Goal: Information Seeking & Learning: Learn about a topic

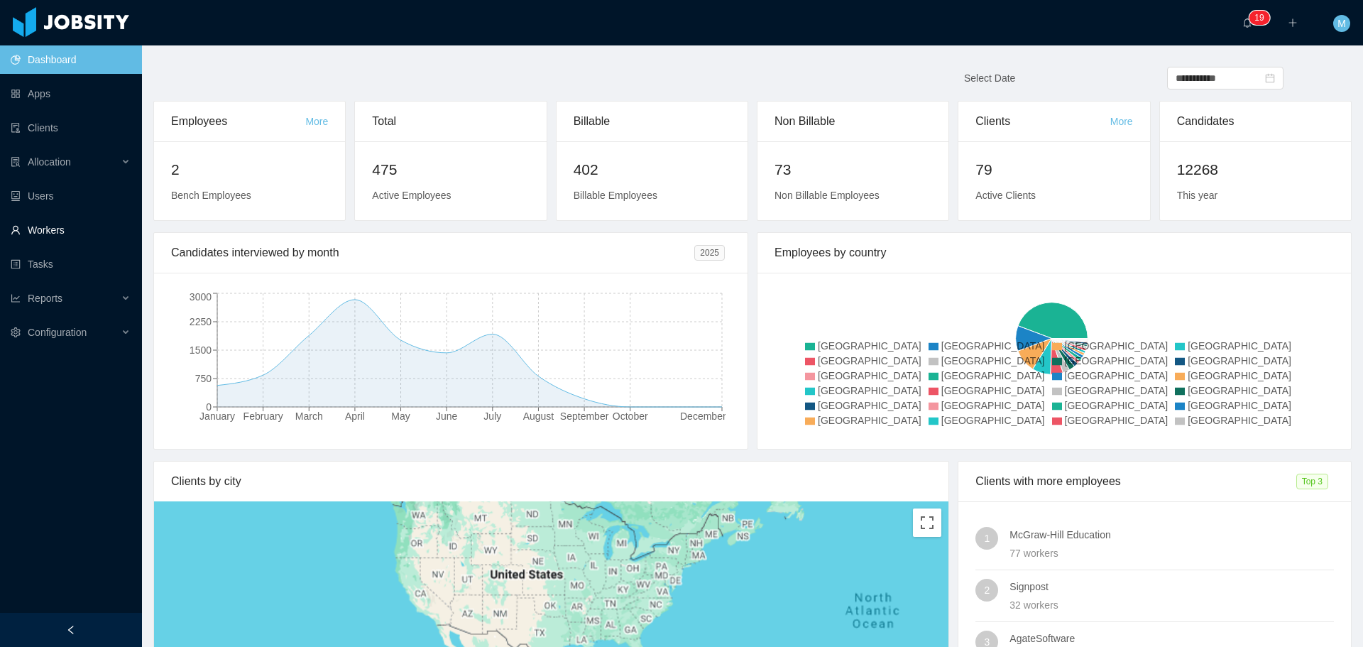
click at [85, 229] on link "Workers" at bounding box center [71, 230] width 120 height 28
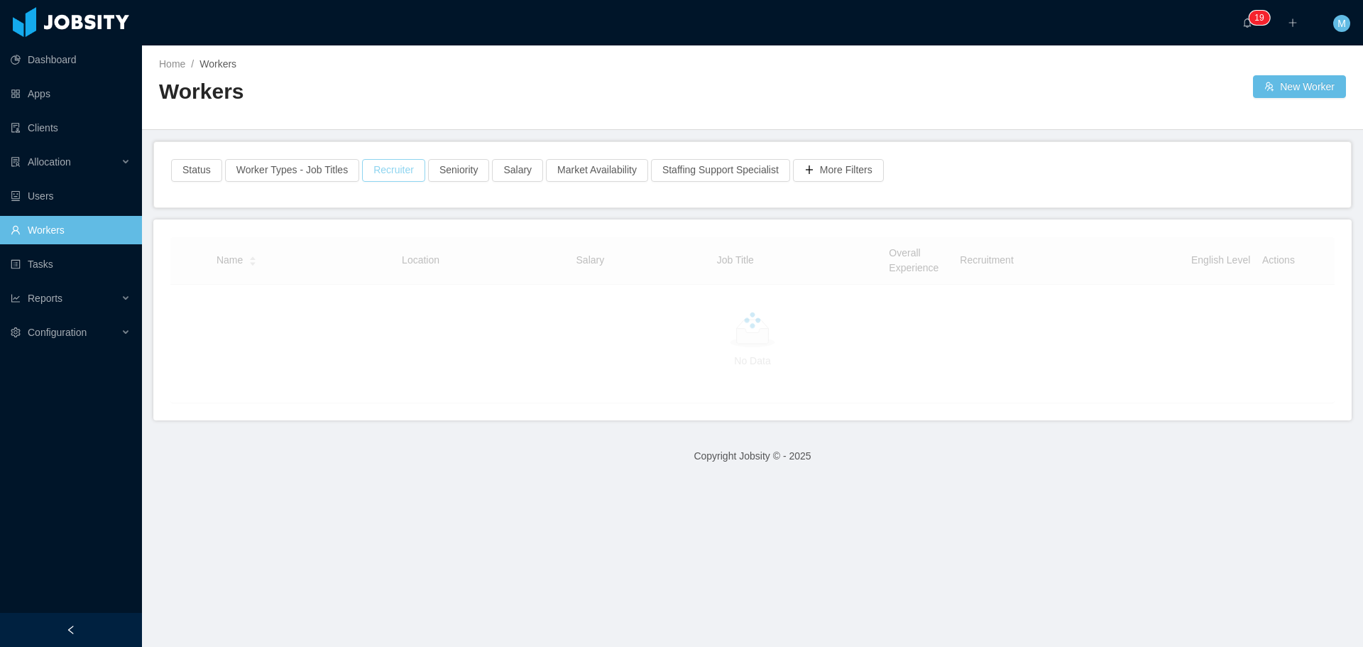
click at [378, 166] on div "Status Worker Types - Job Titles Recruiter Seniority Salary Market Availability…" at bounding box center [752, 174] width 1197 height 65
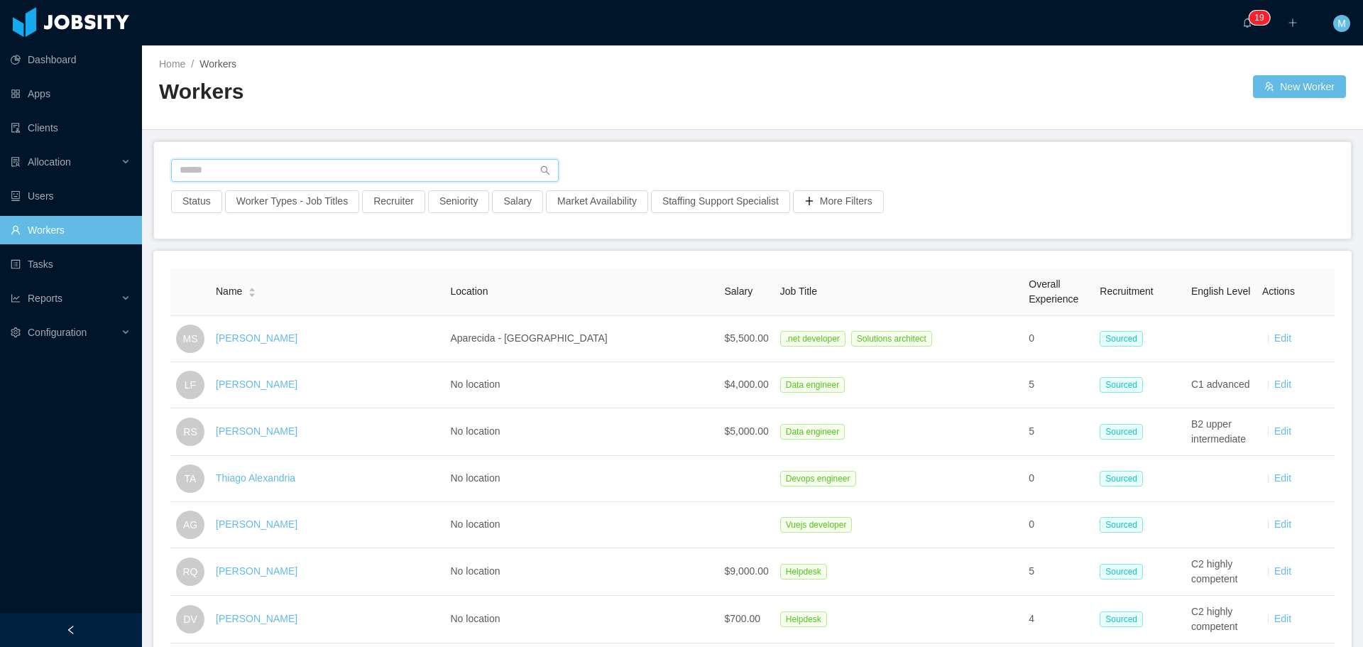
click at [292, 168] on input "text" at bounding box center [365, 170] width 388 height 23
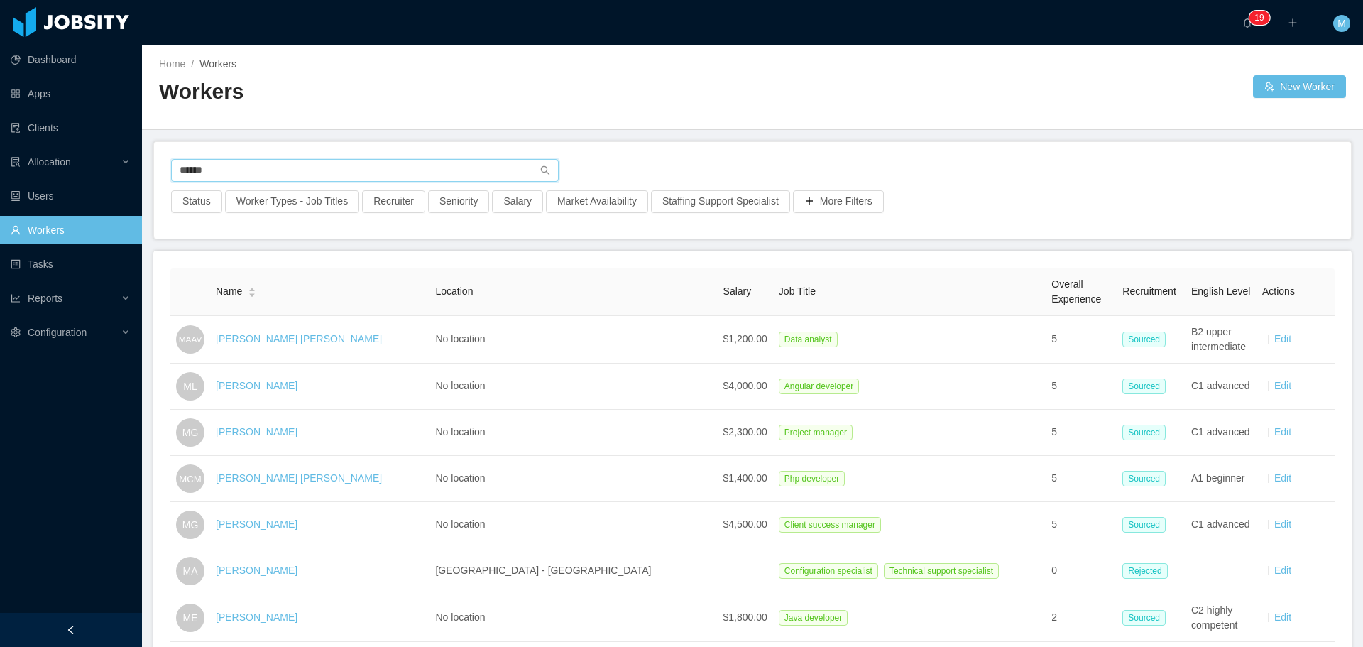
type input "******"
click at [376, 207] on button "Recruiter" at bounding box center [393, 201] width 63 height 23
click at [327, 266] on div at bounding box center [386, 264] width 200 height 21
type input "******"
click at [424, 296] on li "Miguel Rodrigues" at bounding box center [388, 293] width 213 height 23
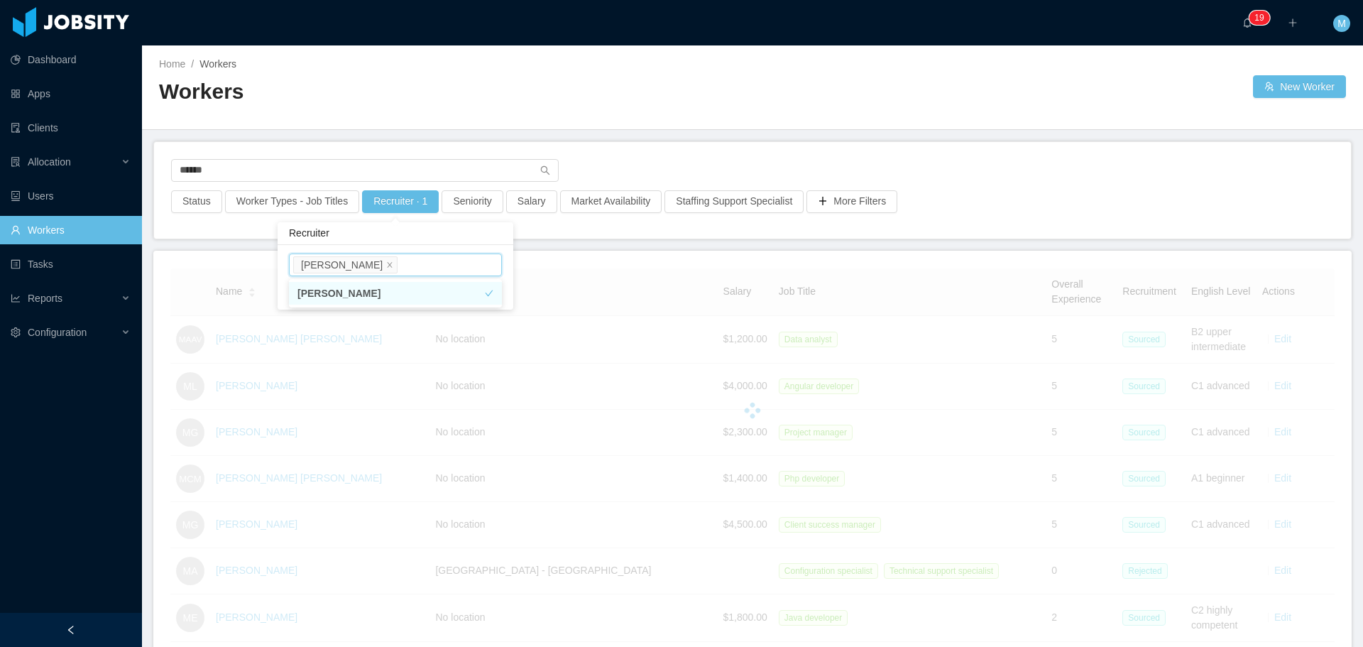
click at [696, 163] on div "******" at bounding box center [752, 174] width 1163 height 31
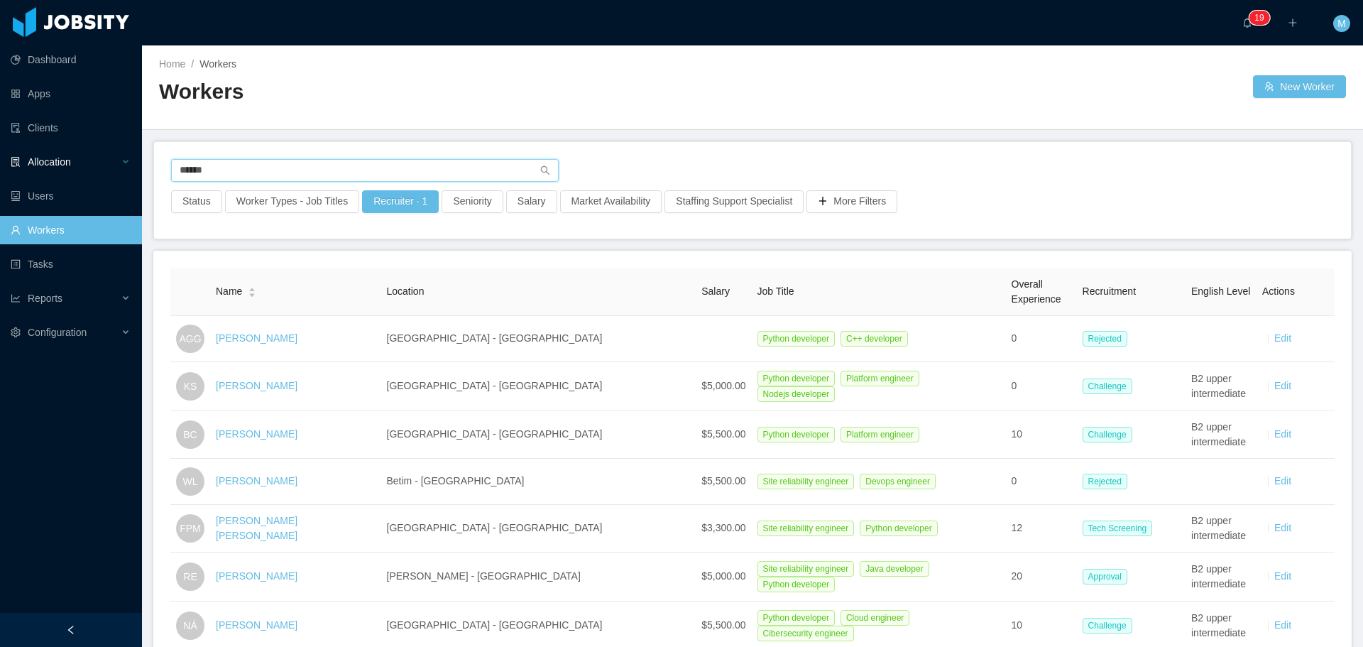
drag, startPoint x: 283, startPoint y: 167, endPoint x: 139, endPoint y: 154, distance: 144.7
click at [139, 154] on section "Dashboard Apps Clients Allocation Users Workers Tasks Reports Configuration ···…" at bounding box center [681, 323] width 1363 height 647
type input "*******"
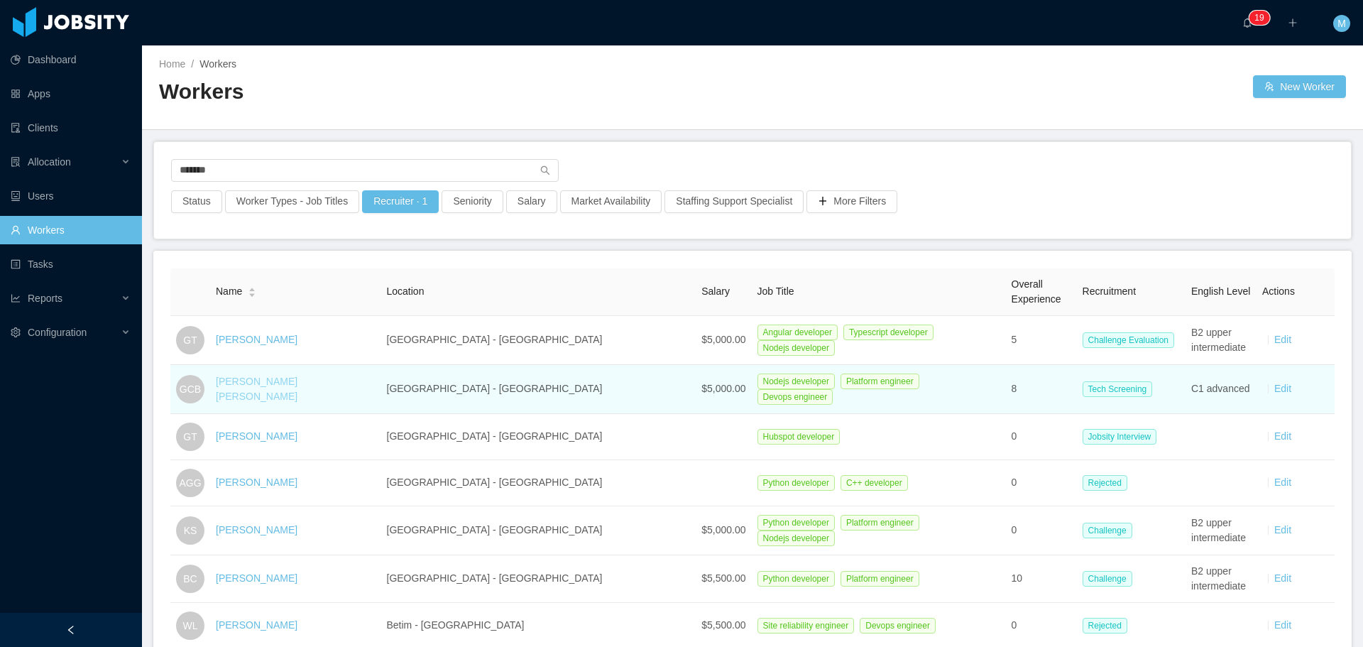
click at [276, 387] on link "Gabriel Costa Braga" at bounding box center [257, 389] width 82 height 26
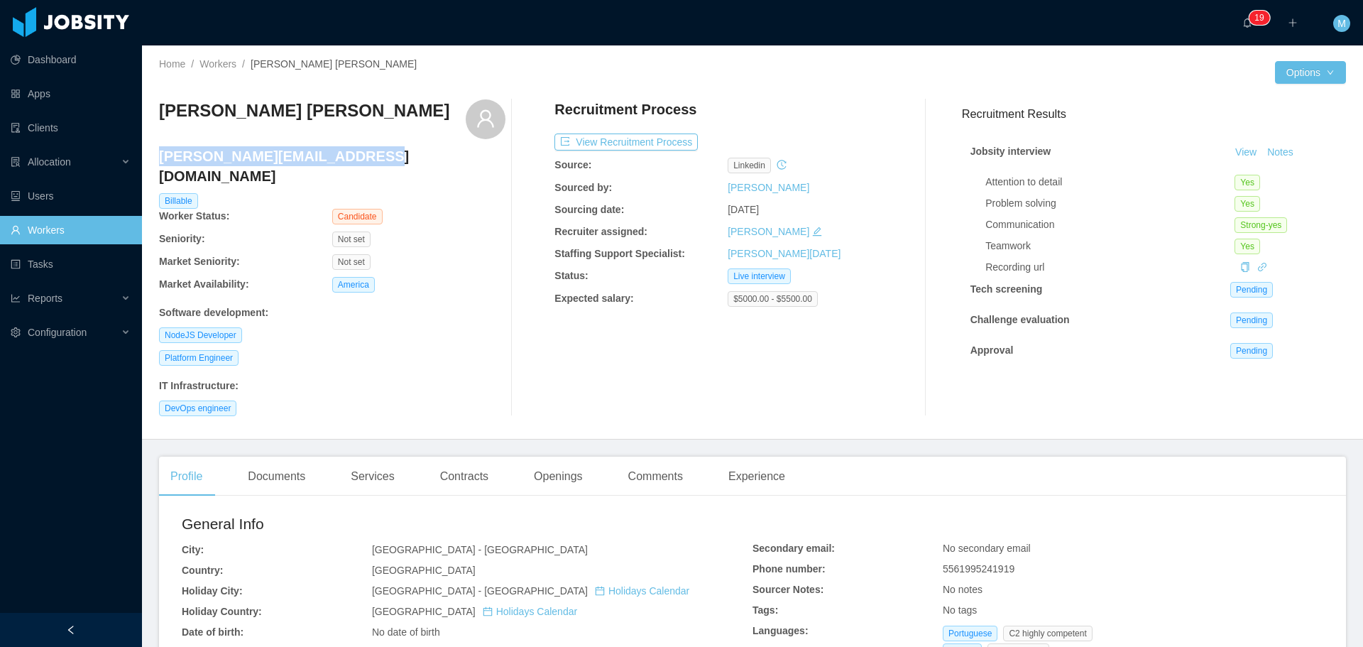
drag, startPoint x: 362, startPoint y: 162, endPoint x: 159, endPoint y: 148, distance: 203.5
click at [159, 148] on h4 "gabriel.bragavera@gmail.com" at bounding box center [332, 166] width 346 height 40
copy h4 "gabriel.bragavera@gmail.com"
click at [587, 147] on button "View Recruitment Process" at bounding box center [625, 141] width 143 height 17
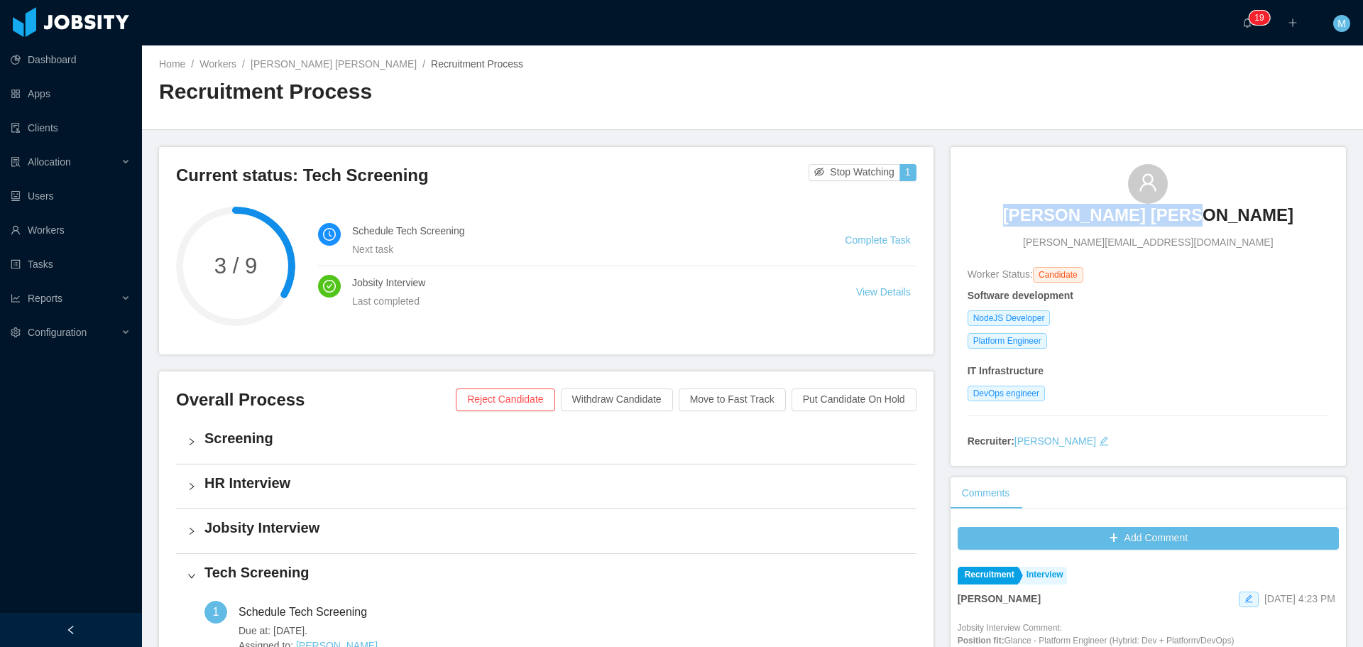
drag, startPoint x: 1240, startPoint y: 215, endPoint x: 1065, endPoint y: 221, distance: 175.4
click at [1065, 221] on div "Gabriel Costa Braga gabriel.bragavera@gmail.com" at bounding box center [1148, 207] width 361 height 86
copy h3 "Gabriel Costa Braga"
click at [229, 66] on link "Workers" at bounding box center [217, 63] width 37 height 11
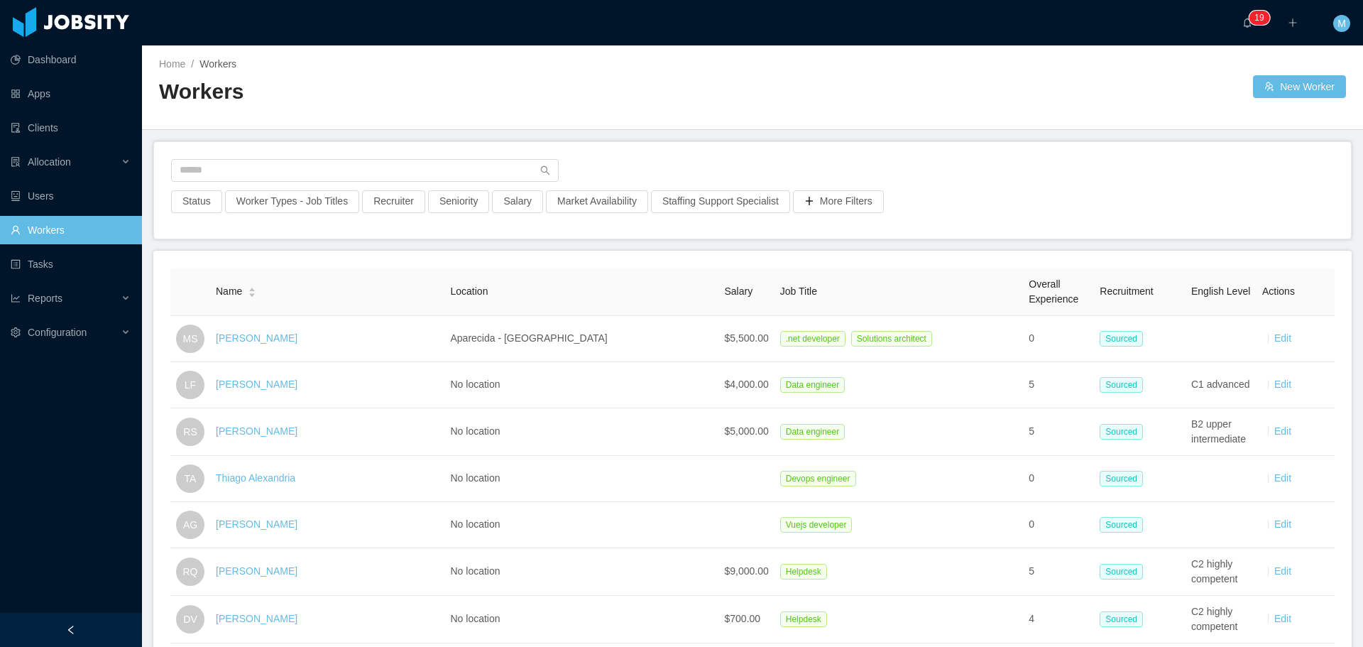
click at [278, 188] on div at bounding box center [752, 174] width 1163 height 31
click at [368, 200] on button "Recruiter" at bounding box center [393, 201] width 63 height 23
click at [356, 262] on div at bounding box center [386, 264] width 200 height 21
click at [354, 293] on li "Miguel Rodrigues" at bounding box center [388, 293] width 213 height 23
click at [611, 241] on main "Home / Workers / Workers New Worker Status Worker Types - Job Titles Recruiter …" at bounding box center [752, 345] width 1221 height 601
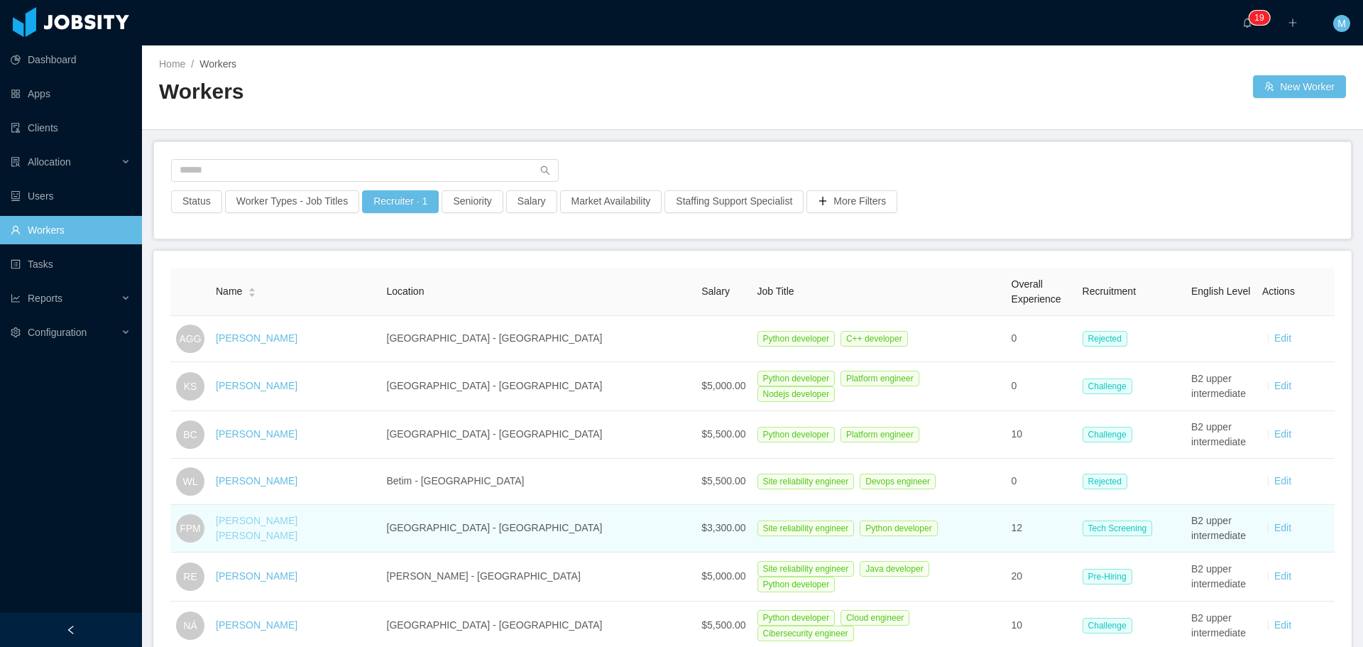
click at [297, 530] on link "Fernando Pereira Medin" at bounding box center [257, 528] width 82 height 26
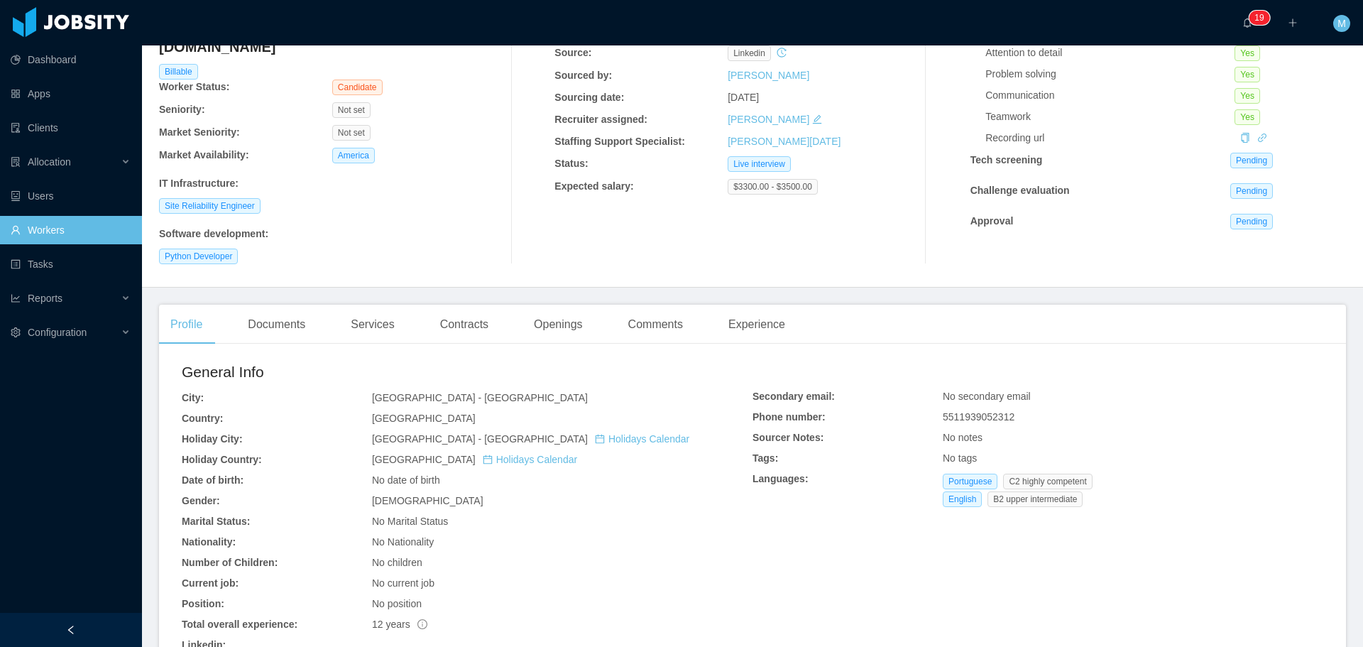
scroll to position [213, 0]
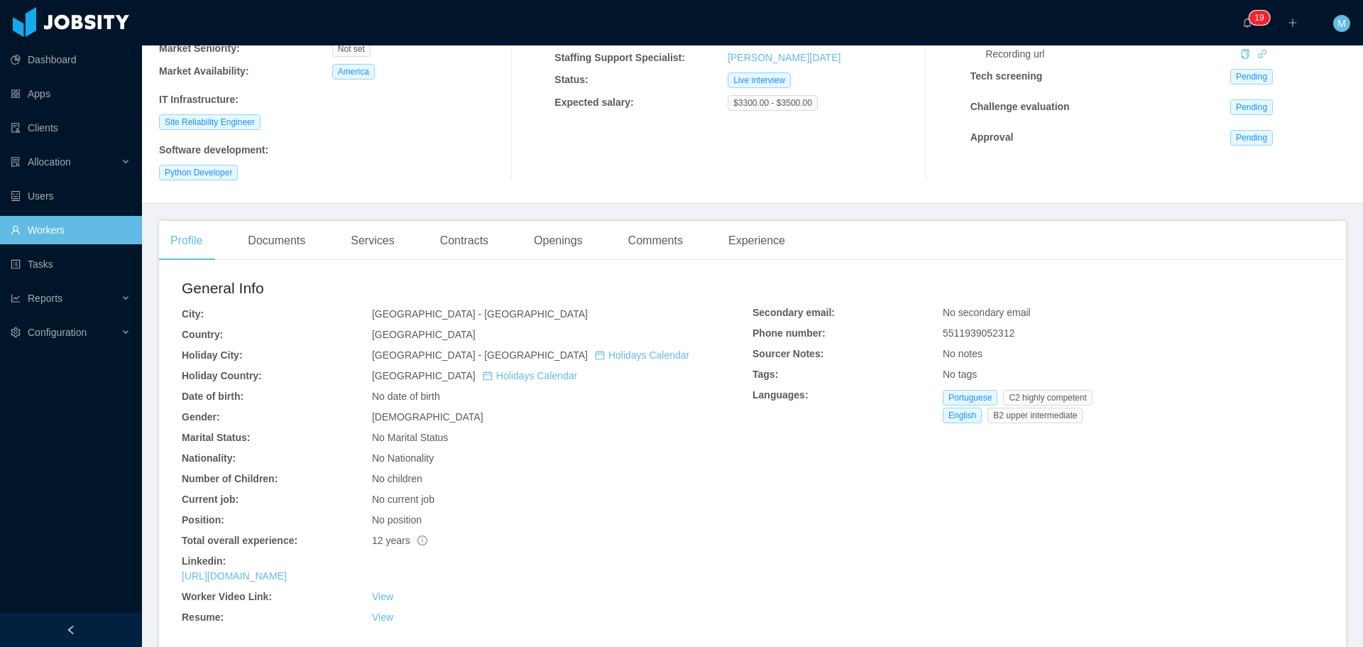
drag, startPoint x: 386, startPoint y: 555, endPoint x: 178, endPoint y: 552, distance: 207.3
click at [270, 554] on div "Linkedin:" at bounding box center [467, 561] width 571 height 15
drag, startPoint x: 385, startPoint y: 557, endPoint x: 176, endPoint y: 565, distance: 208.9
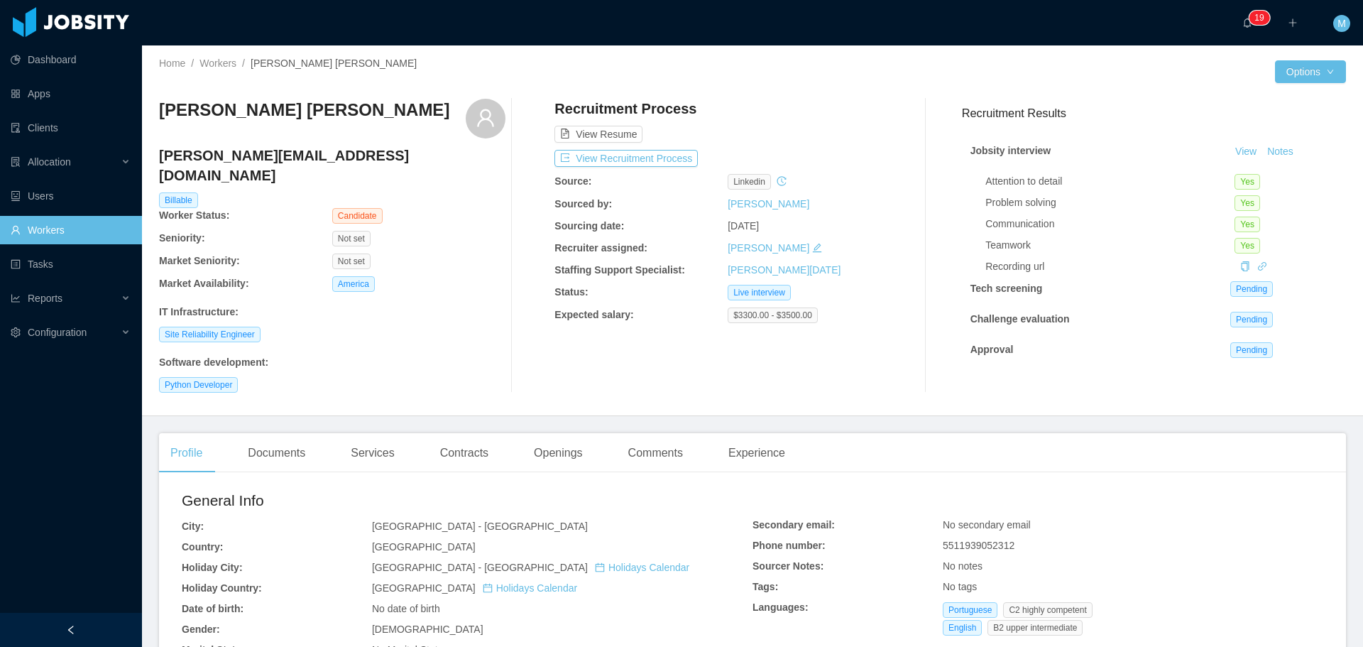
scroll to position [0, 0]
drag, startPoint x: 369, startPoint y: 162, endPoint x: 161, endPoint y: 158, distance: 208.0
click at [161, 158] on h4 "fernando-medin@outlook.com" at bounding box center [332, 166] width 346 height 40
copy h4 "fernando-medin@outlook.com"
click at [597, 159] on button "View Recruitment Process" at bounding box center [625, 159] width 143 height 17
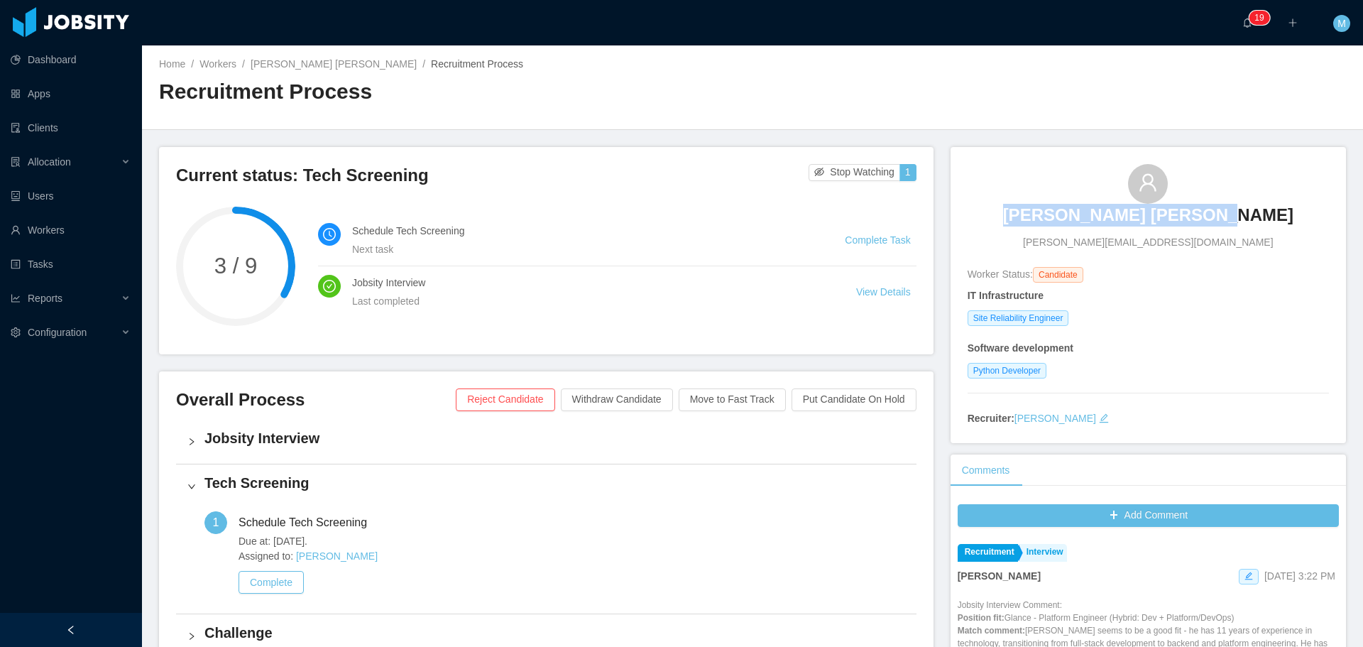
drag, startPoint x: 1242, startPoint y: 215, endPoint x: 1049, endPoint y: 222, distance: 193.2
click at [1049, 222] on div "Fernando Pereira Medin fernando-medin@outlook.com" at bounding box center [1148, 207] width 361 height 86
copy h3 "Fernando Pereira Medin"
click at [304, 72] on div "Home / Workers / Fernando Pereira Medin / Recruitment Process / Recruitment Pro…" at bounding box center [456, 87] width 594 height 60
click at [307, 65] on link "Fernando Pereira Medin" at bounding box center [334, 63] width 166 height 11
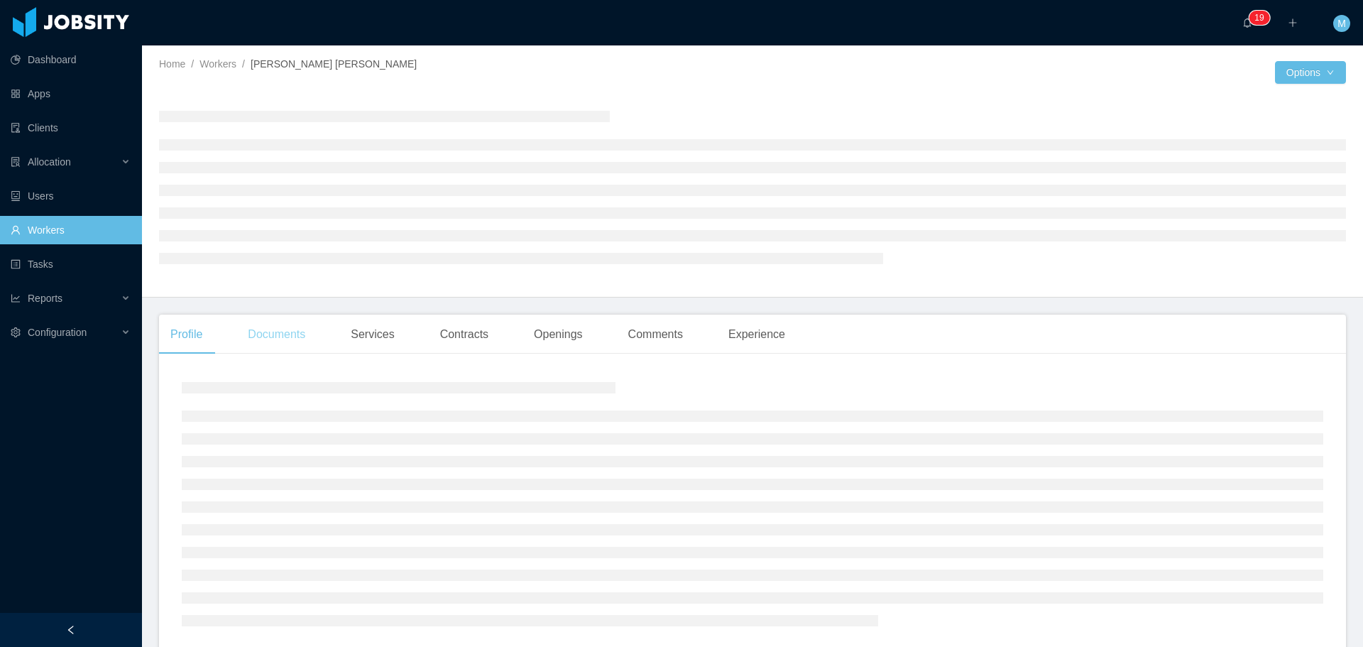
click at [275, 327] on div "Documents" at bounding box center [276, 335] width 80 height 40
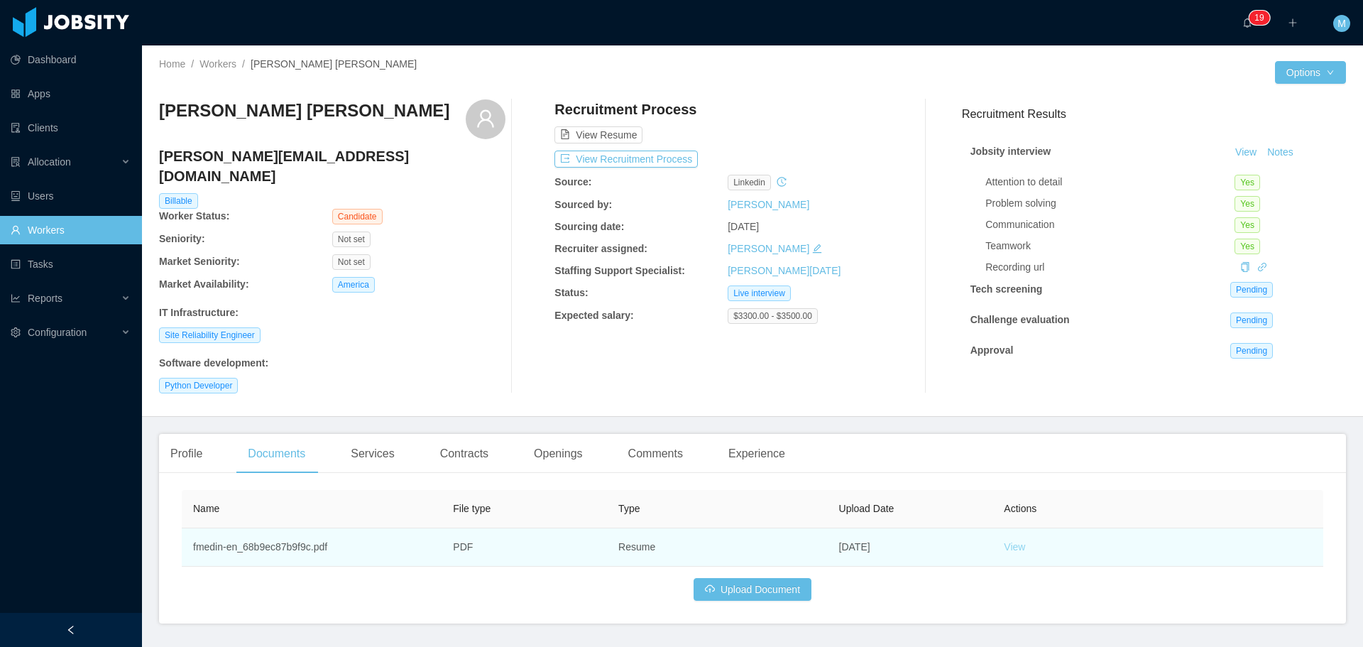
click at [1005, 541] on link "View" at bounding box center [1014, 546] width 21 height 11
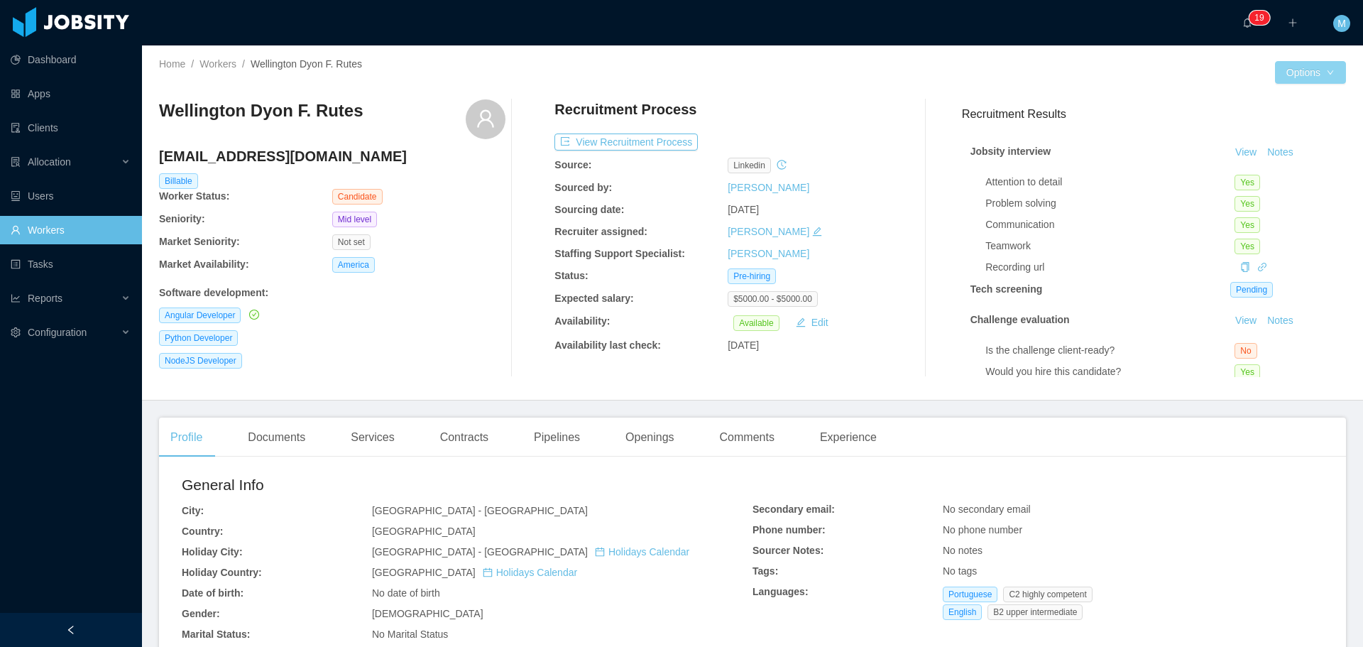
click at [1293, 75] on button "Options" at bounding box center [1310, 72] width 71 height 23
click at [1272, 202] on button "Edit Worker" at bounding box center [1272, 193] width 90 height 23
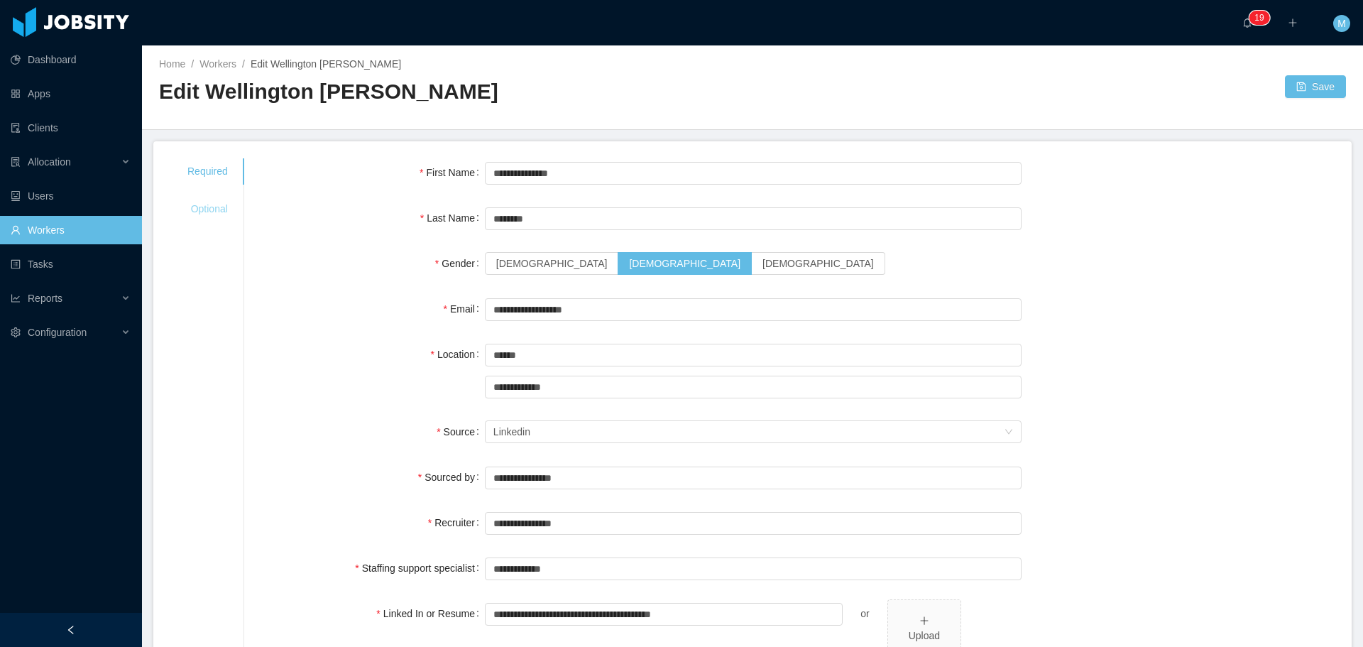
click at [217, 204] on div "Optional" at bounding box center [207, 209] width 75 height 26
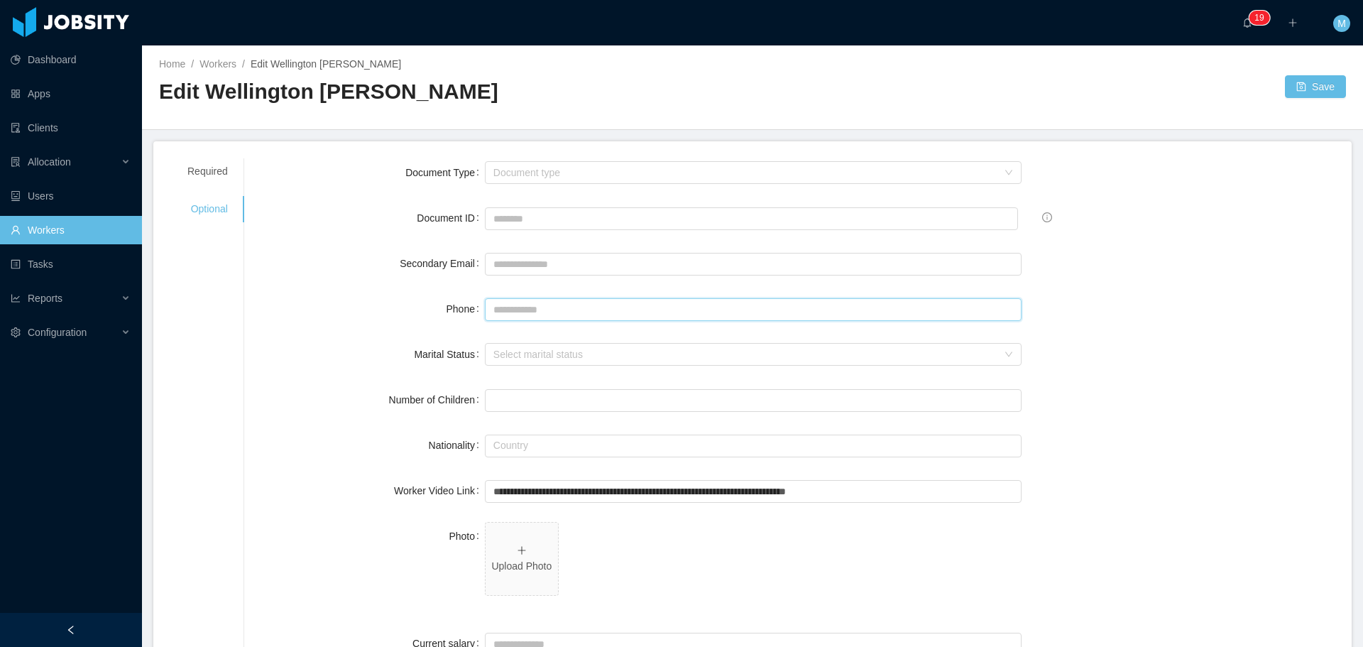
click at [513, 307] on input "Phone" at bounding box center [753, 309] width 537 height 23
paste input "**********"
click at [507, 313] on input "**********" at bounding box center [753, 309] width 537 height 23
click at [506, 313] on input "**********" at bounding box center [753, 309] width 537 height 23
click at [549, 312] on input "**********" at bounding box center [753, 309] width 537 height 23
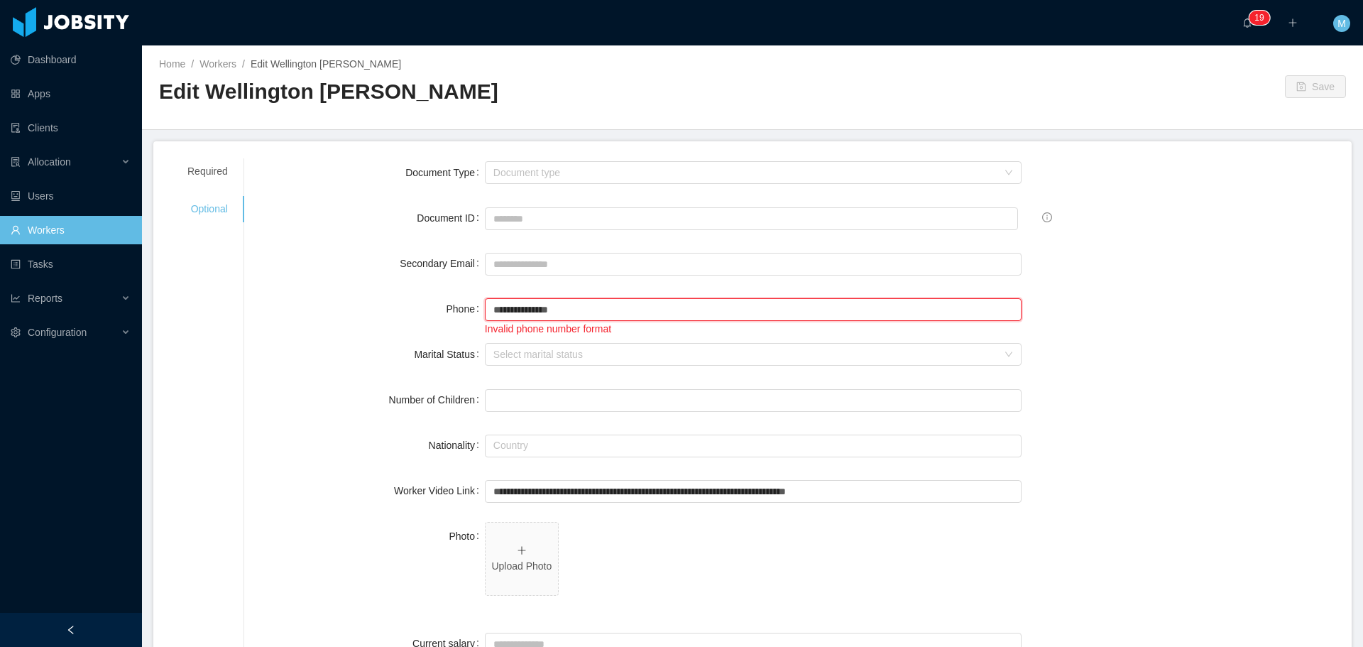
click at [518, 310] on input "**********" at bounding box center [753, 309] width 537 height 23
click at [506, 309] on input "**********" at bounding box center [753, 309] width 537 height 23
type input "**********"
click at [1294, 84] on button "Save" at bounding box center [1315, 86] width 61 height 23
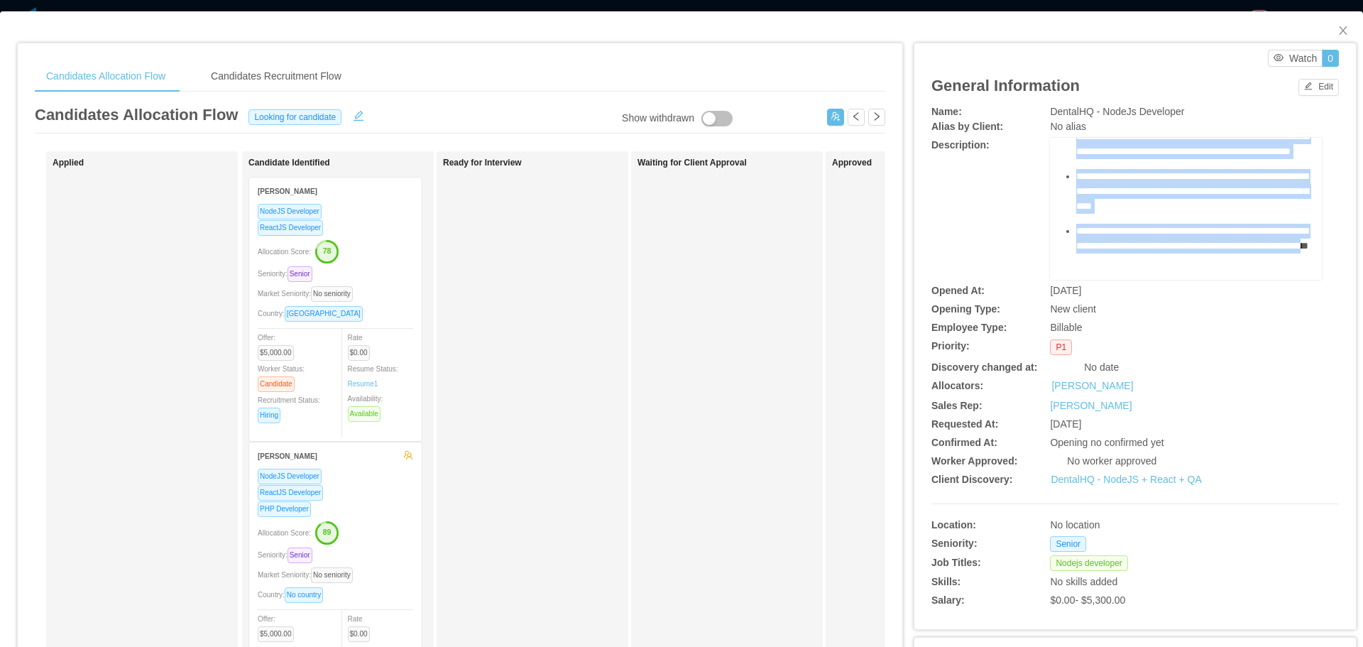
scroll to position [523, 0]
drag, startPoint x: 1056, startPoint y: 163, endPoint x: 1223, endPoint y: 260, distance: 192.8
click at [1223, 260] on div "**********" at bounding box center [1186, 47] width 250 height 465
copy div "**********"
click at [1169, 234] on div "**********" at bounding box center [1193, 239] width 235 height 30
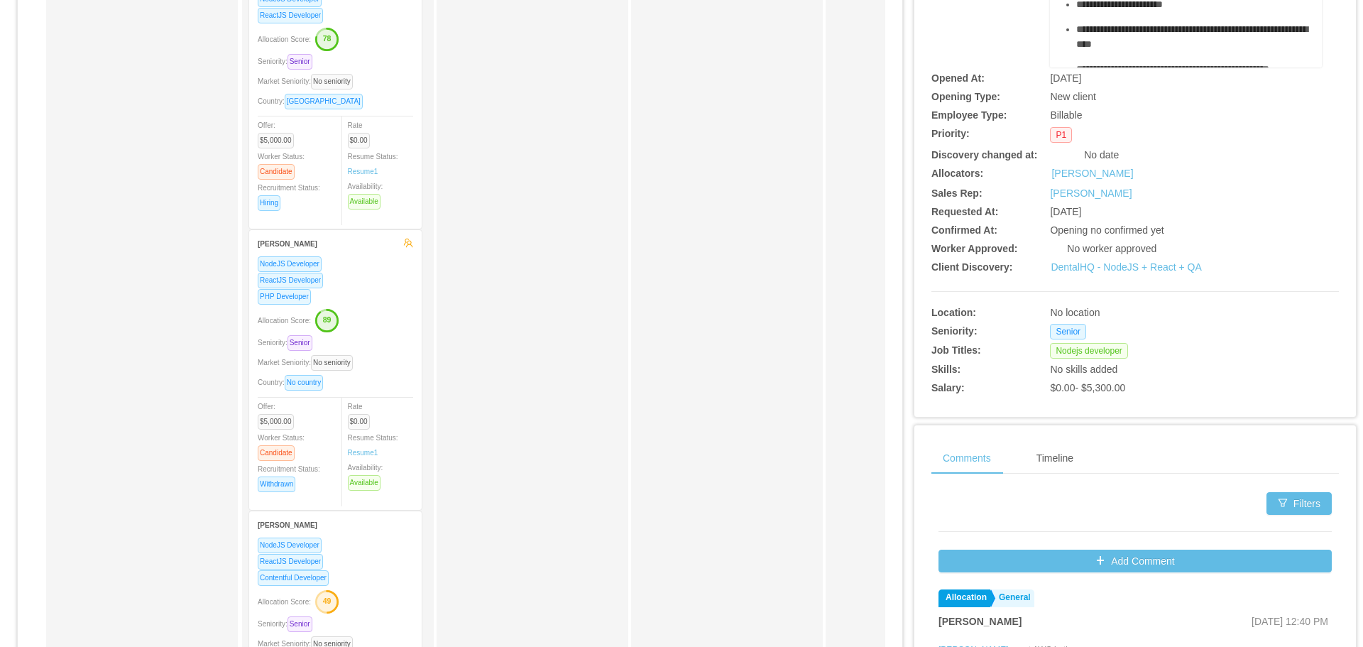
scroll to position [213, 0]
click at [1092, 263] on link "DentalHQ - NodeJS + React + QA" at bounding box center [1126, 266] width 151 height 11
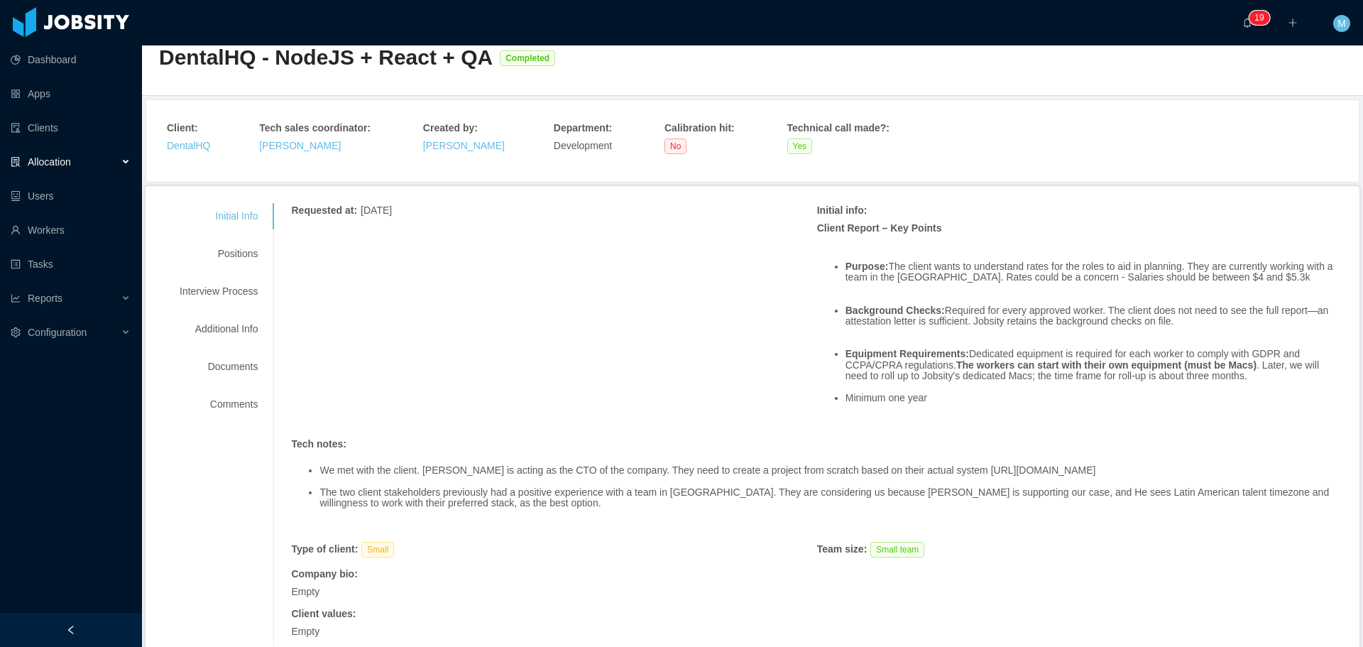
scroll to position [32, 0]
click at [231, 260] on div "Positions" at bounding box center [219, 256] width 112 height 26
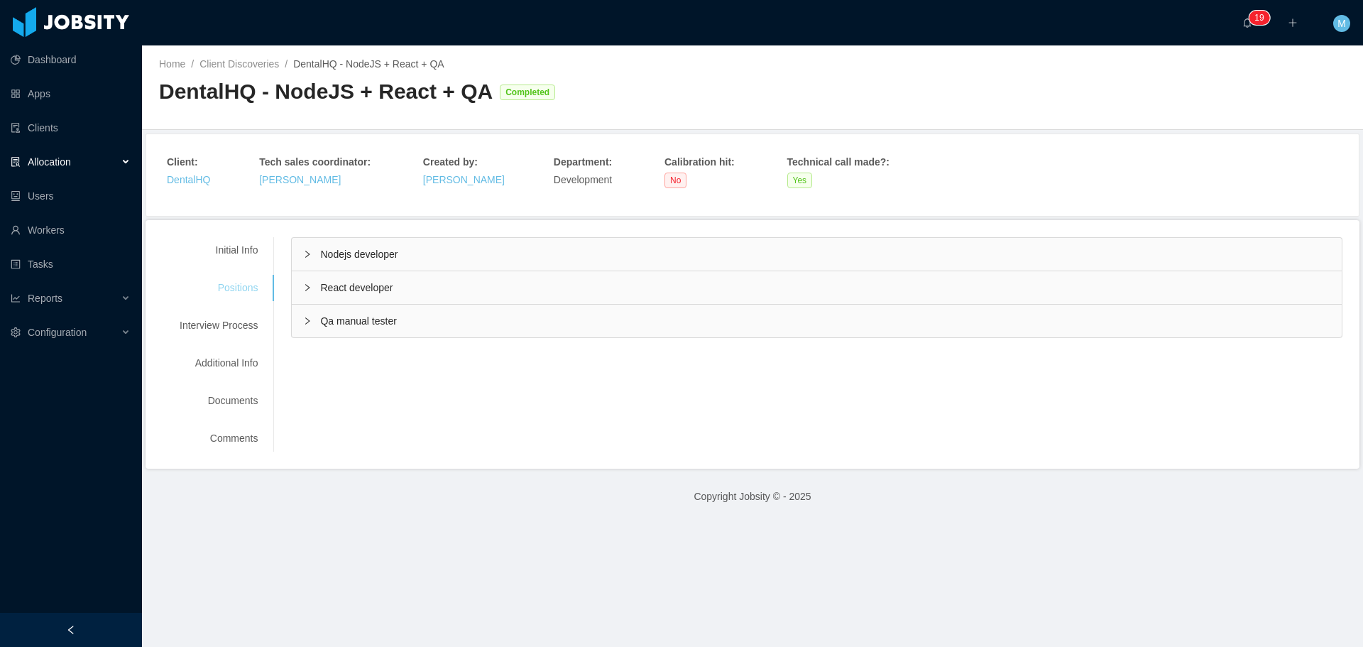
scroll to position [0, 0]
click at [314, 241] on div "Nodejs developer" at bounding box center [817, 254] width 1050 height 33
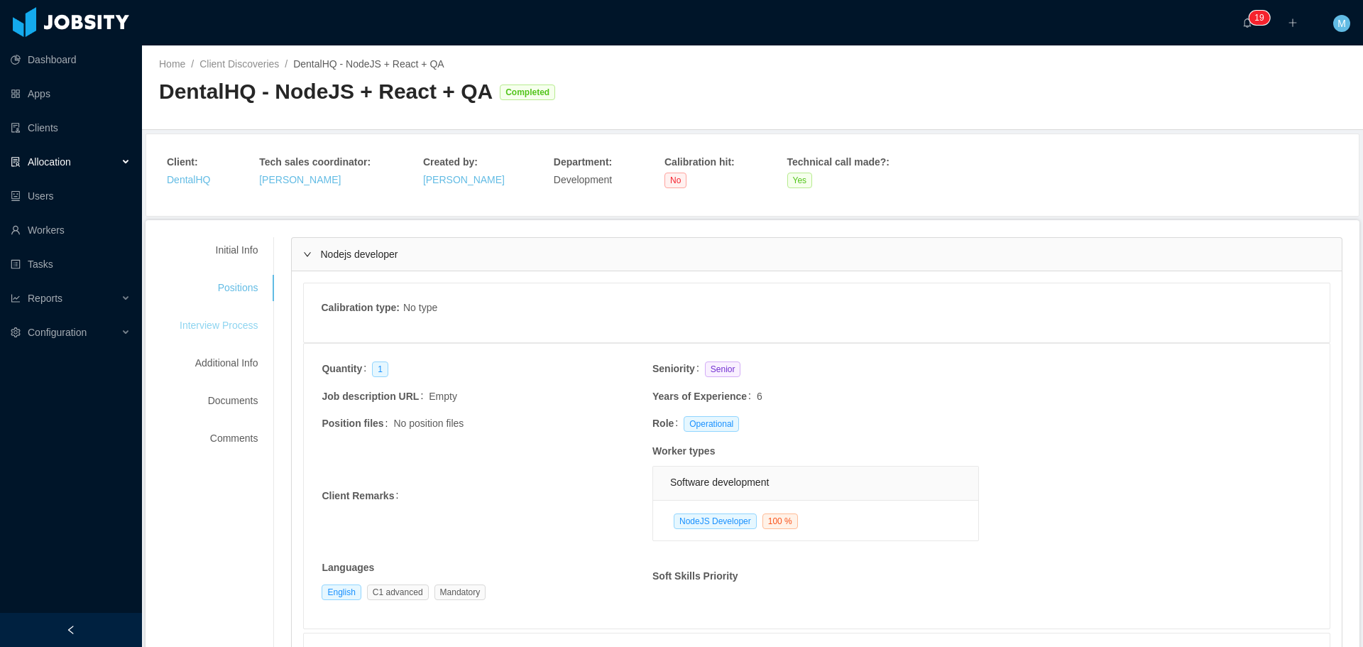
click at [244, 327] on div "Interview Process" at bounding box center [219, 325] width 112 height 26
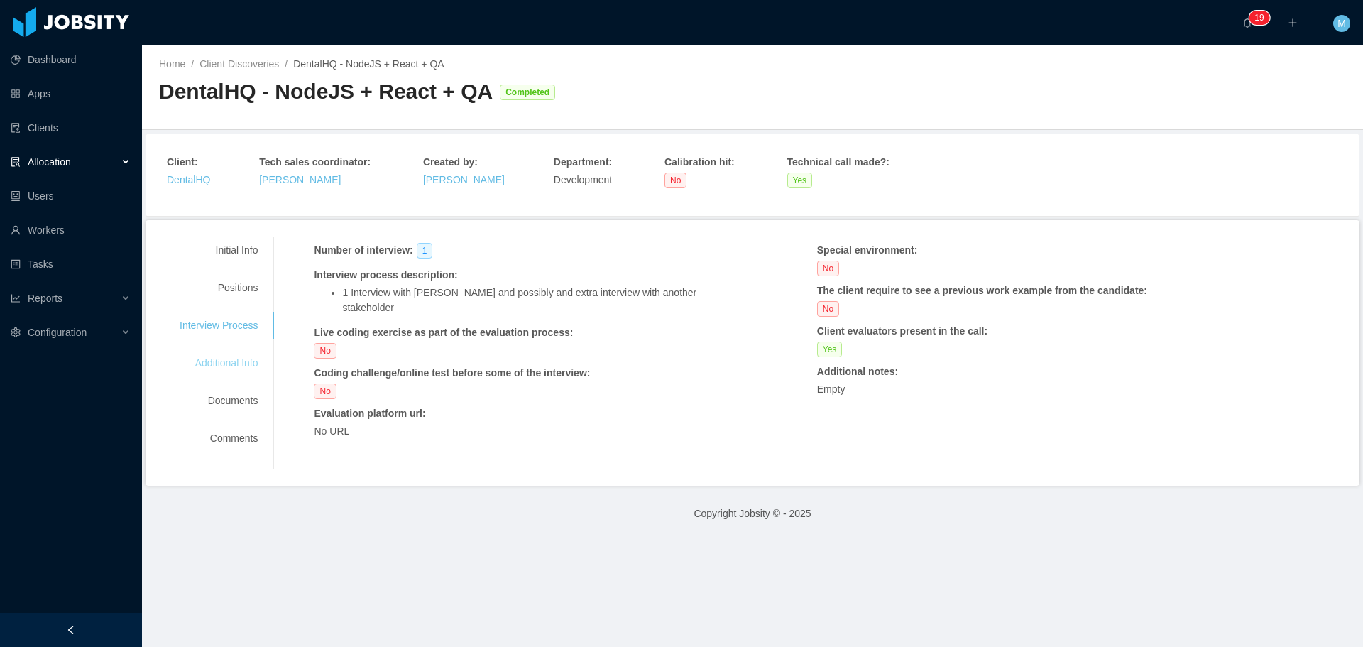
click at [244, 359] on div "Additional Info" at bounding box center [219, 363] width 112 height 26
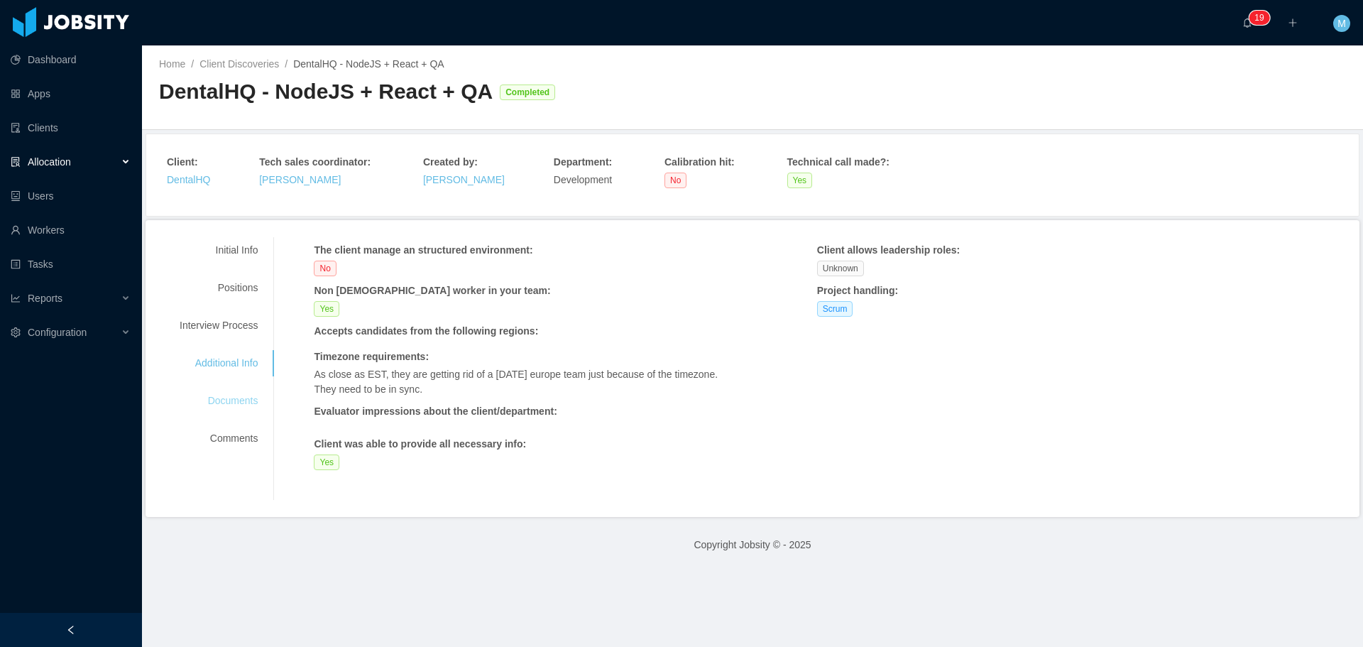
click at [237, 406] on div "Documents" at bounding box center [219, 401] width 112 height 26
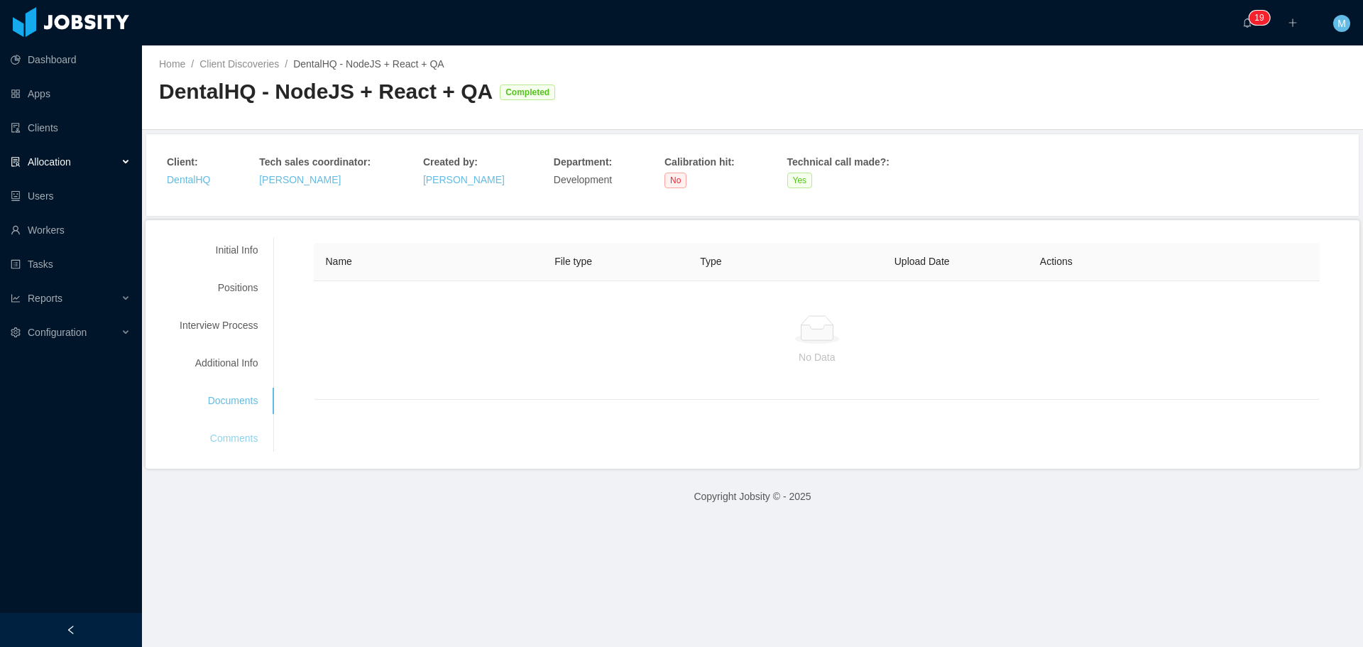
click at [236, 431] on div "Comments" at bounding box center [219, 438] width 112 height 26
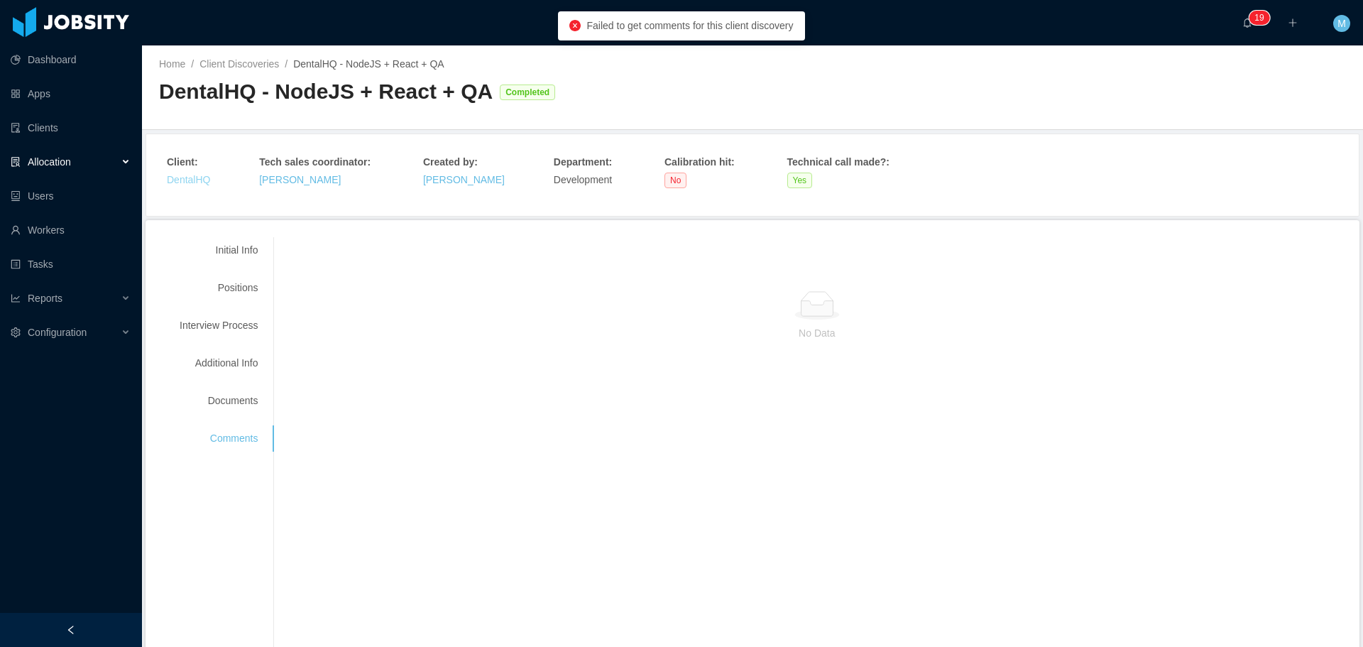
click at [197, 177] on link "DentalHQ" at bounding box center [188, 179] width 43 height 11
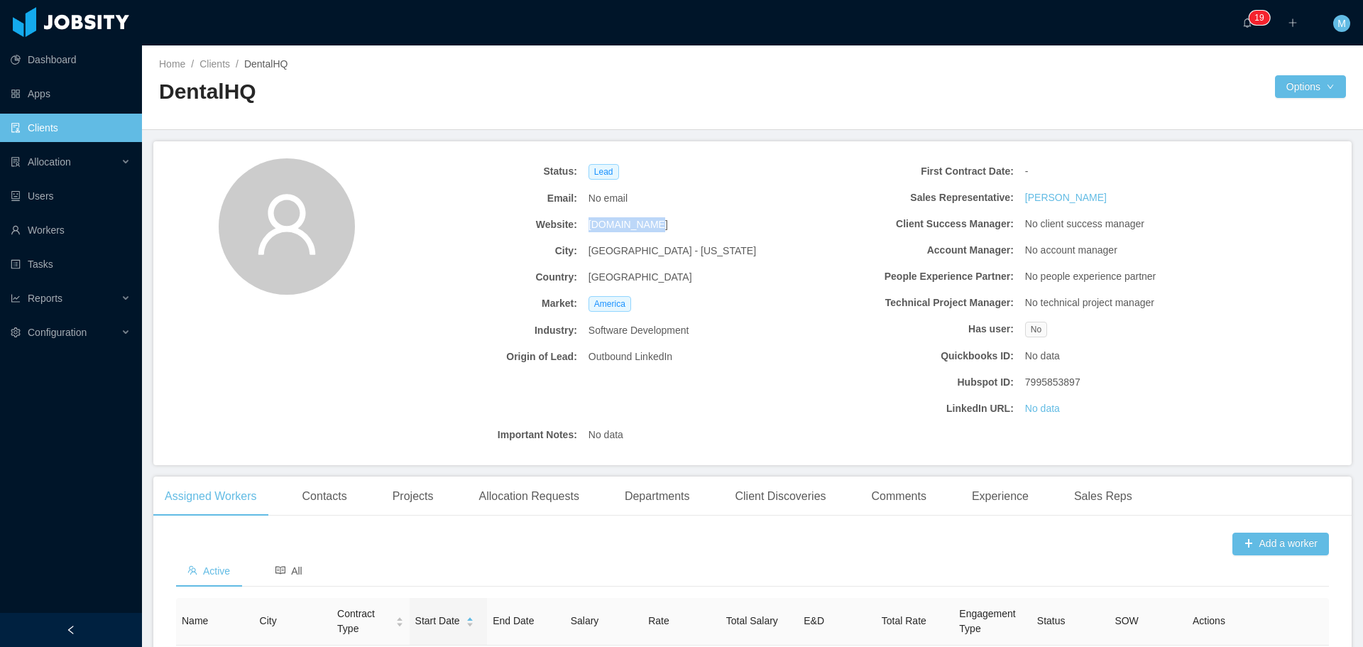
drag, startPoint x: 605, startPoint y: 223, endPoint x: 582, endPoint y: 220, distance: 22.9
click at [583, 220] on div "[DOMAIN_NAME]" at bounding box center [692, 225] width 219 height 26
copy span "[DOMAIN_NAME]"
